Goal: Communication & Community: Share content

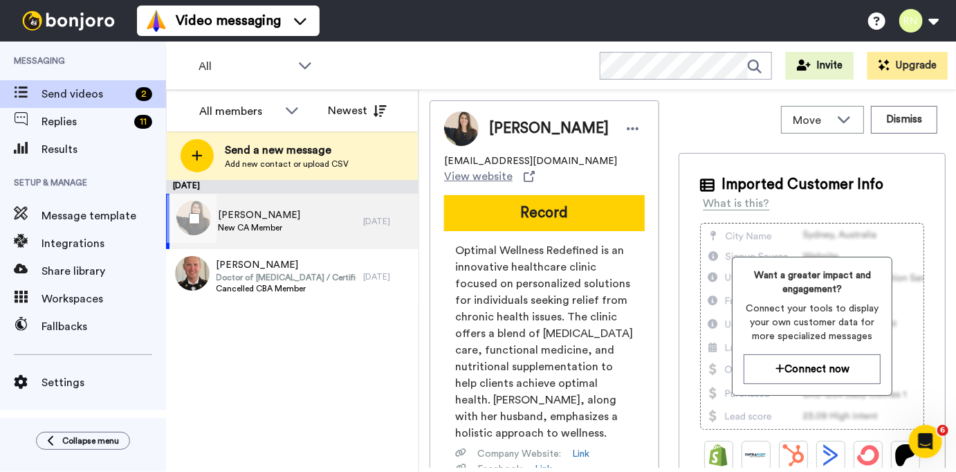
click at [311, 216] on div "[PERSON_NAME] New CA Member" at bounding box center [264, 221] width 197 height 55
click at [310, 217] on div "[PERSON_NAME] New CA Member" at bounding box center [264, 221] width 197 height 55
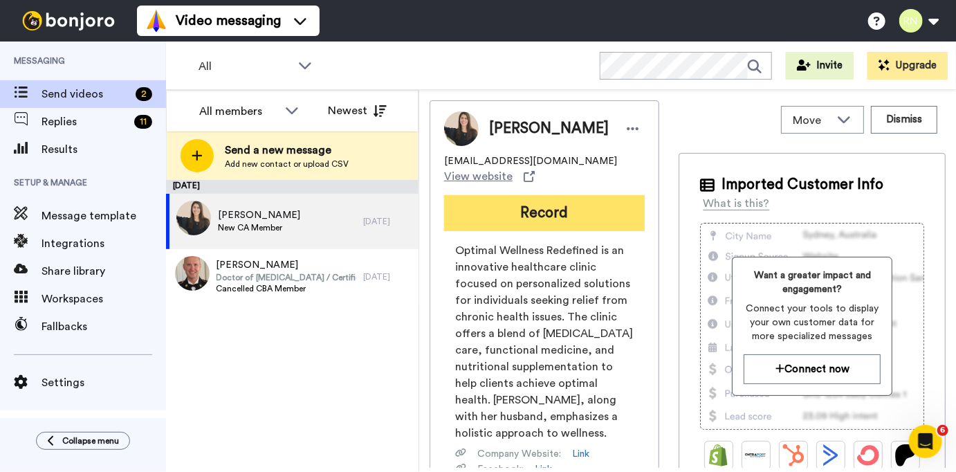
click at [504, 205] on button "Record" at bounding box center [544, 213] width 201 height 36
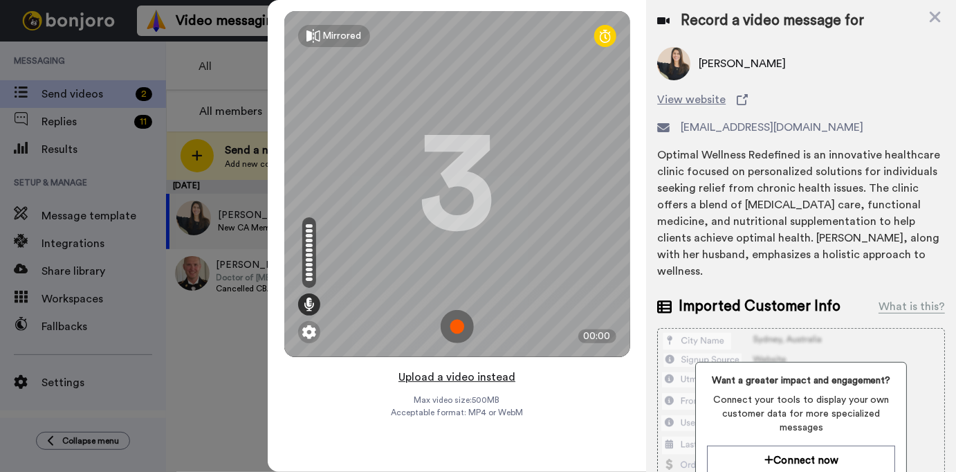
click at [454, 378] on button "Upload a video instead" at bounding box center [456, 377] width 125 height 18
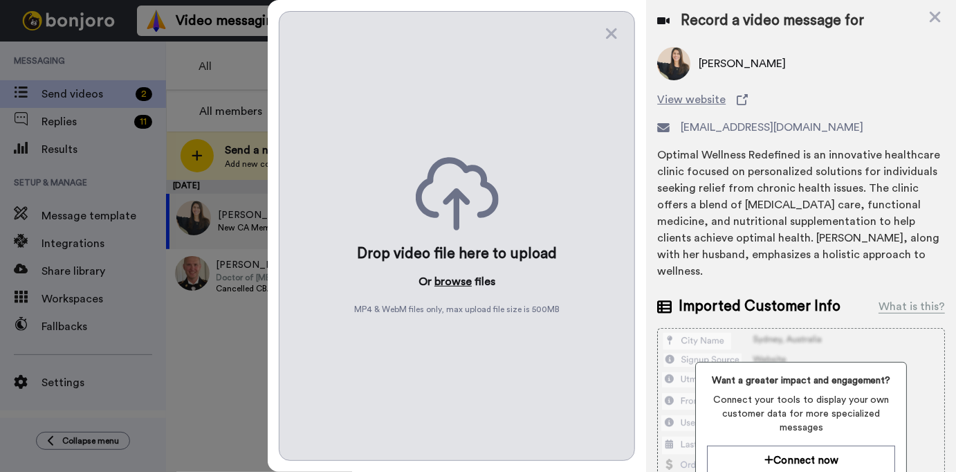
click at [452, 282] on button "browse" at bounding box center [452, 281] width 37 height 17
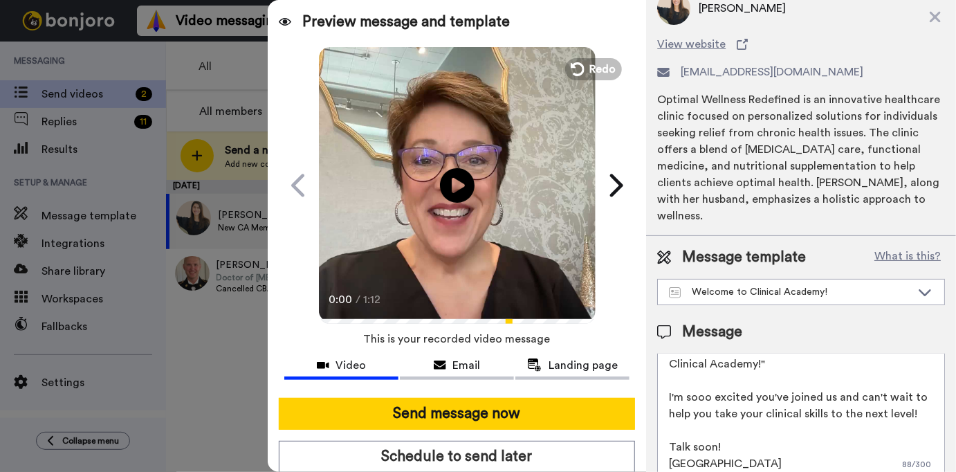
scroll to position [70, 0]
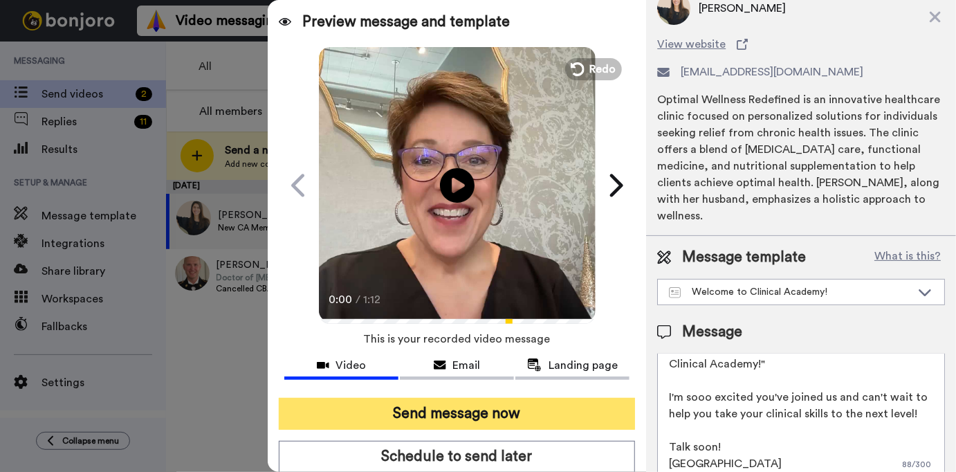
click at [525, 407] on button "Send message now" at bounding box center [457, 414] width 356 height 32
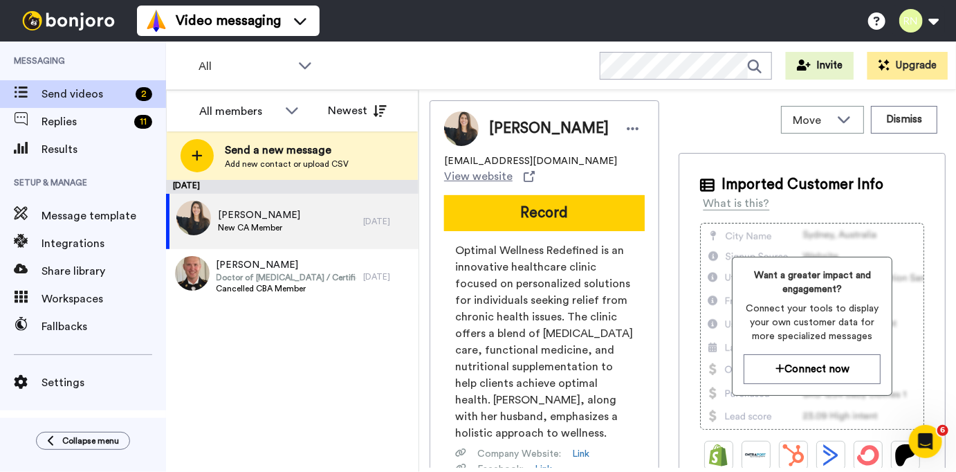
scroll to position [0, 0]
